Goal: Information Seeking & Learning: Learn about a topic

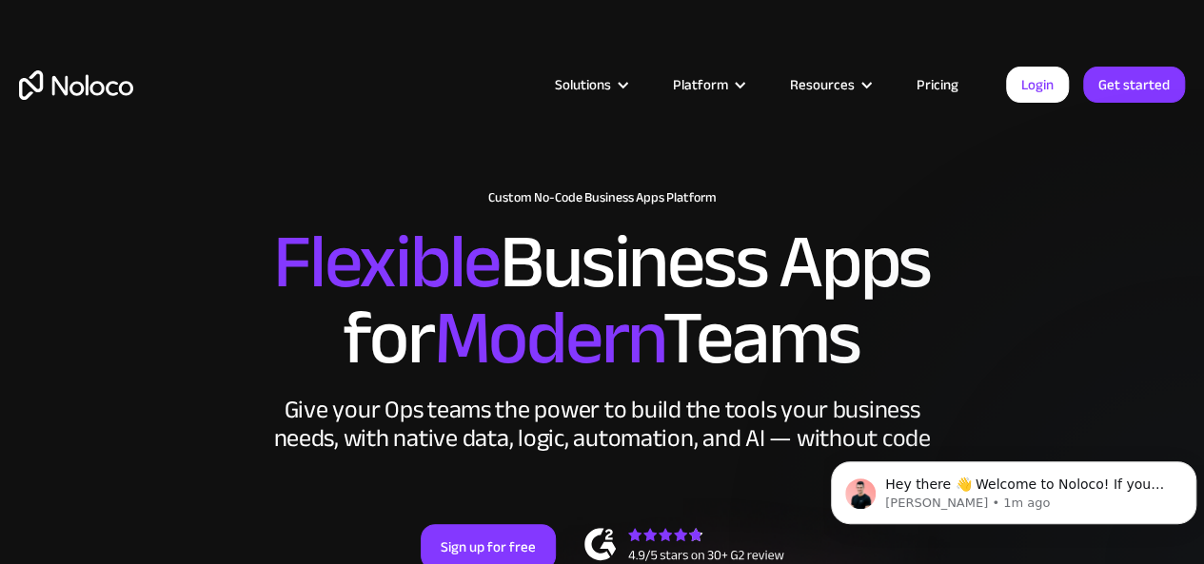
click at [946, 94] on link "Pricing" at bounding box center [937, 84] width 89 height 25
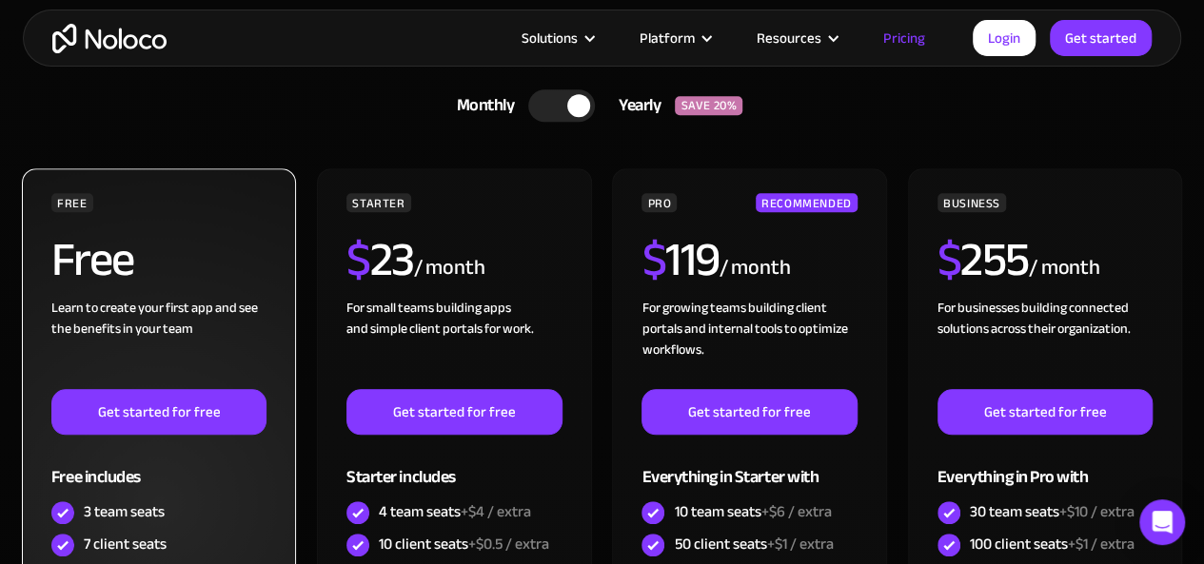
scroll to position [571, 0]
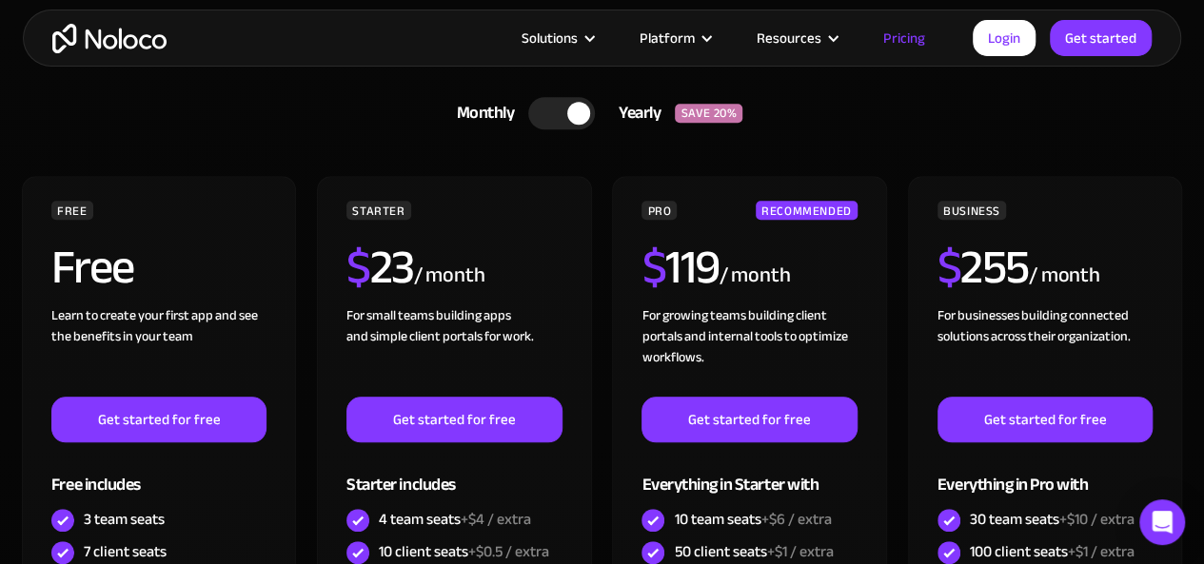
click at [541, 123] on div at bounding box center [561, 113] width 67 height 32
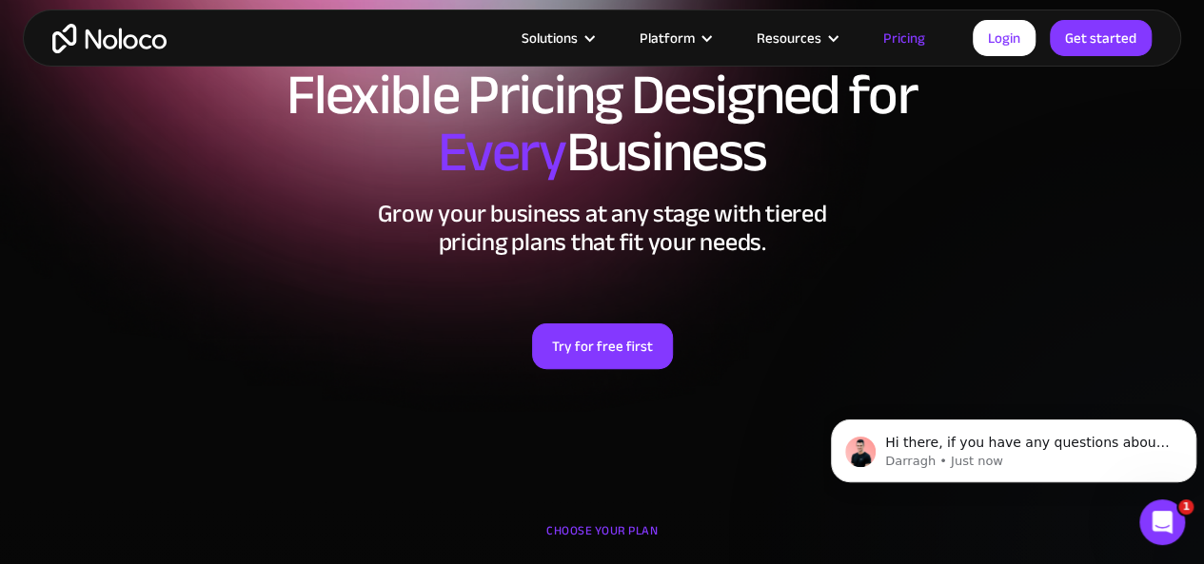
scroll to position [0, 0]
